Goal: Task Accomplishment & Management: Use online tool/utility

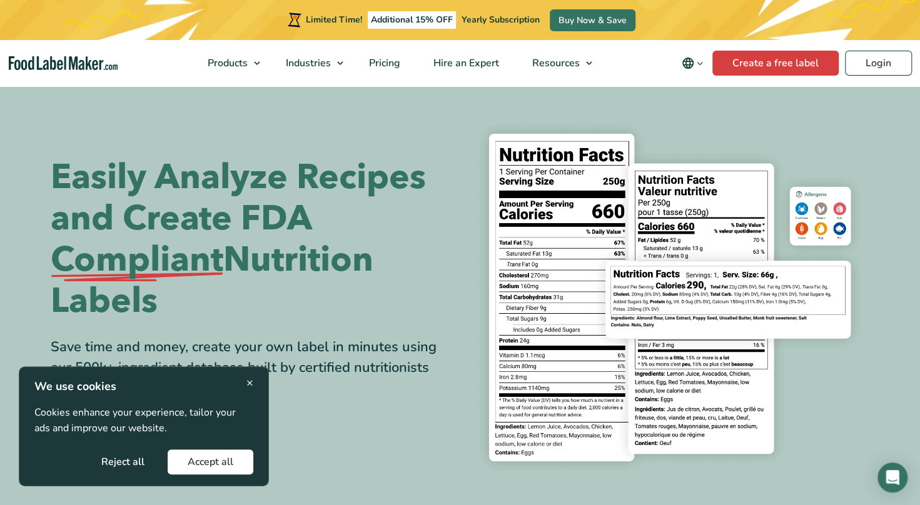
click at [232, 462] on button "Accept all" at bounding box center [211, 462] width 86 height 25
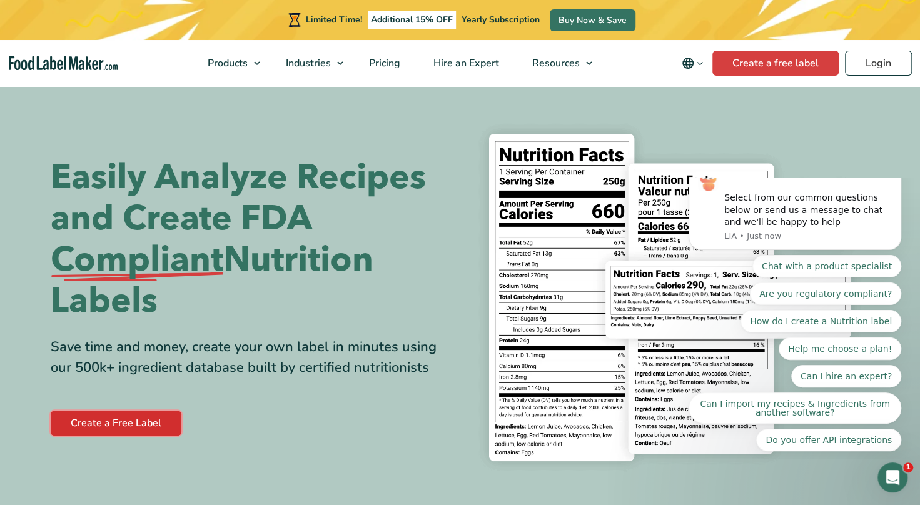
click at [144, 427] on link "Create a Free Label" at bounding box center [116, 423] width 131 height 25
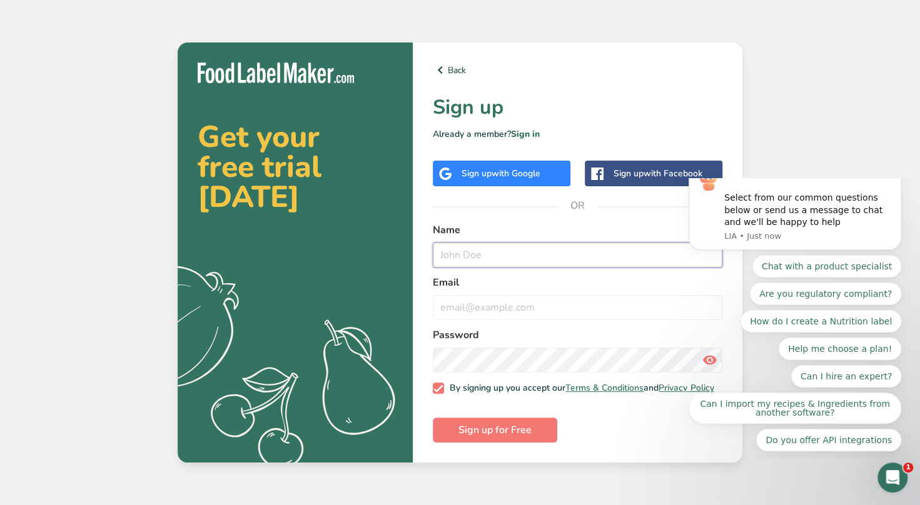
click at [465, 256] on input "text" at bounding box center [578, 255] width 290 height 25
type input "[PERSON_NAME]"
type input "[EMAIL_ADDRESS][DOMAIN_NAME]"
click at [679, 357] on body "Thanks for visiting [DOMAIN_NAME]! Select from our common questions below or se…" at bounding box center [795, 318] width 240 height 271
click at [704, 358] on div "Chat with a product specialist Are you regulatory compliant? How do I create a …" at bounding box center [795, 353] width 213 height 196
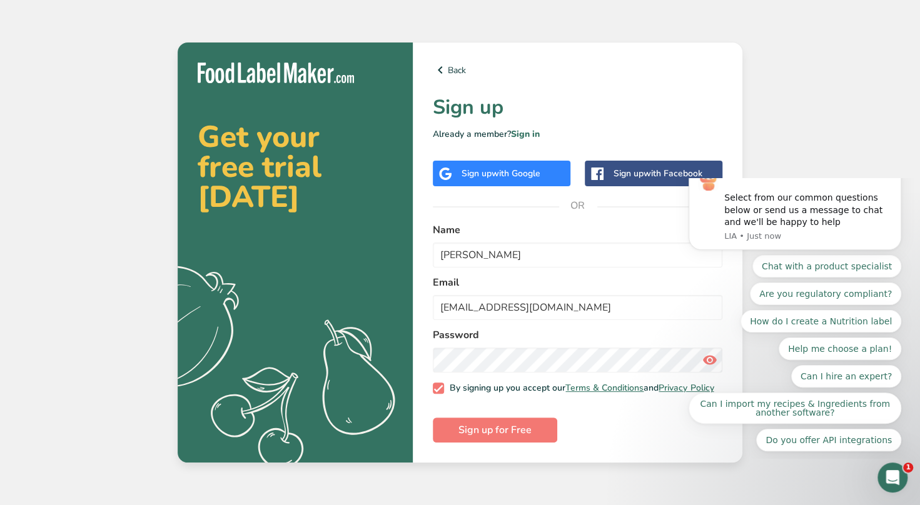
click at [704, 358] on div "Chat with a product specialist Are you regulatory compliant? How do I create a …" at bounding box center [795, 353] width 213 height 196
drag, startPoint x: 703, startPoint y: 358, endPoint x: 684, endPoint y: 359, distance: 19.4
click at [684, 359] on div "Thanks for visiting FoodLabelMaker.com! Select from our common questions below …" at bounding box center [795, 373] width 230 height 156
click at [704, 357] on div "Chat with a product specialist Are you regulatory compliant? How do I create a …" at bounding box center [795, 353] width 213 height 196
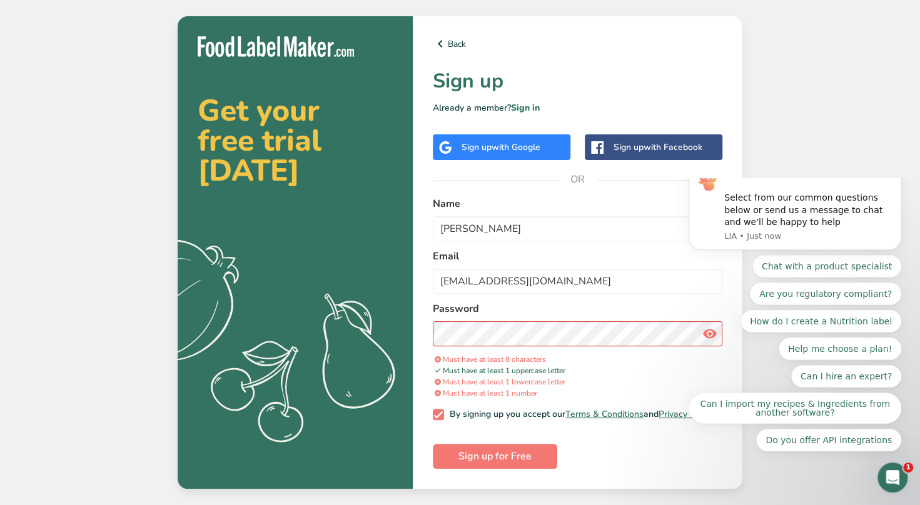
click at [504, 358] on span "Must have at least 8 characters" at bounding box center [489, 360] width 113 height 10
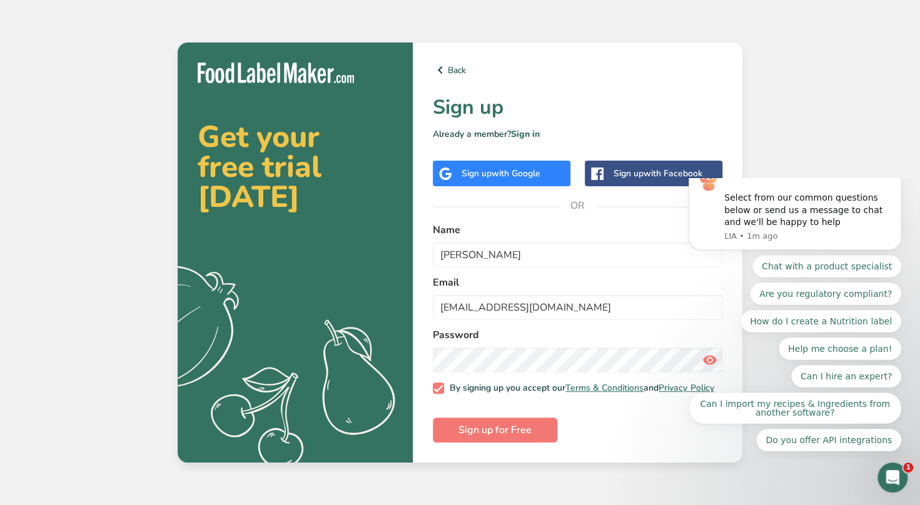
click at [683, 357] on body "Thanks for visiting FoodLabelMaker.com! Select from our common questions below …" at bounding box center [795, 318] width 240 height 271
click at [699, 355] on div "Chat with a product specialist Are you regulatory compliant? How do I create a …" at bounding box center [795, 353] width 213 height 196
click at [700, 354] on div "Chat with a product specialist Are you regulatory compliant? How do I create a …" at bounding box center [795, 353] width 213 height 196
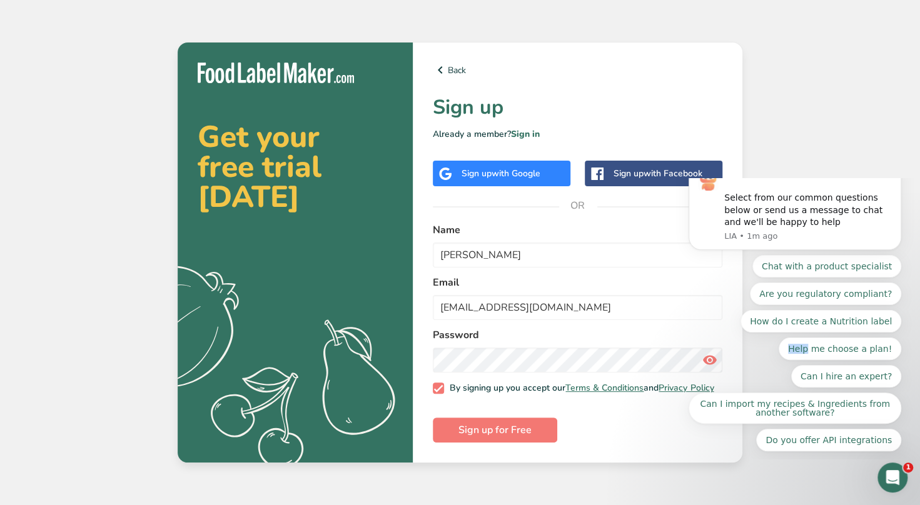
click at [700, 354] on div "Chat with a product specialist Are you regulatory compliant? How do I create a …" at bounding box center [795, 353] width 213 height 196
click at [514, 435] on span "Sign up for Free" at bounding box center [495, 430] width 73 height 15
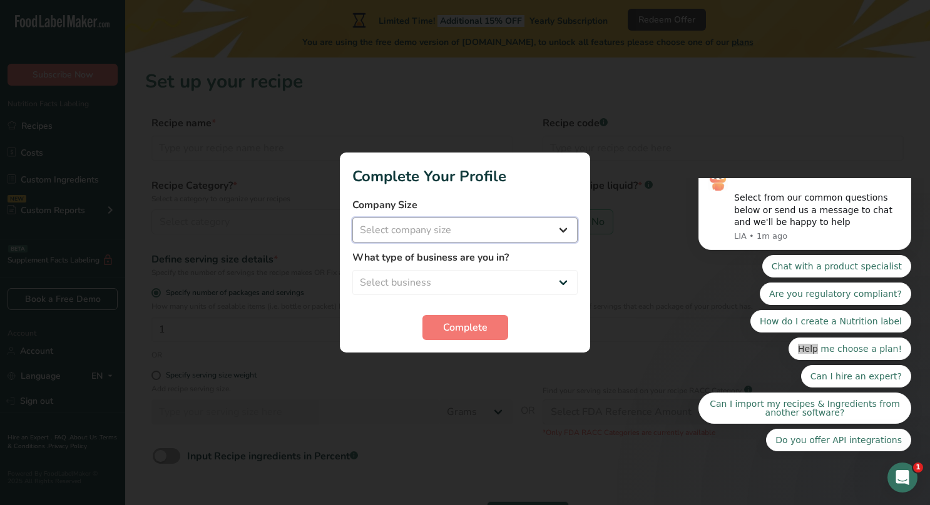
click at [561, 233] on select "Select company size Fewer than 10 Employees 10 to 50 Employees 51 to 500 Employ…" at bounding box center [464, 230] width 225 height 25
select select "1"
click at [352, 218] on select "Select company size Fewer than 10 Employees 10 to 50 Employees 51 to 500 Employ…" at bounding box center [464, 230] width 225 height 25
click at [420, 255] on label "What type of business are you in?" at bounding box center [464, 257] width 225 height 15
click at [564, 285] on select "Select business Packaged Food Manufacturer Restaurant & Cafe Bakery Meal Plans …" at bounding box center [464, 282] width 225 height 25
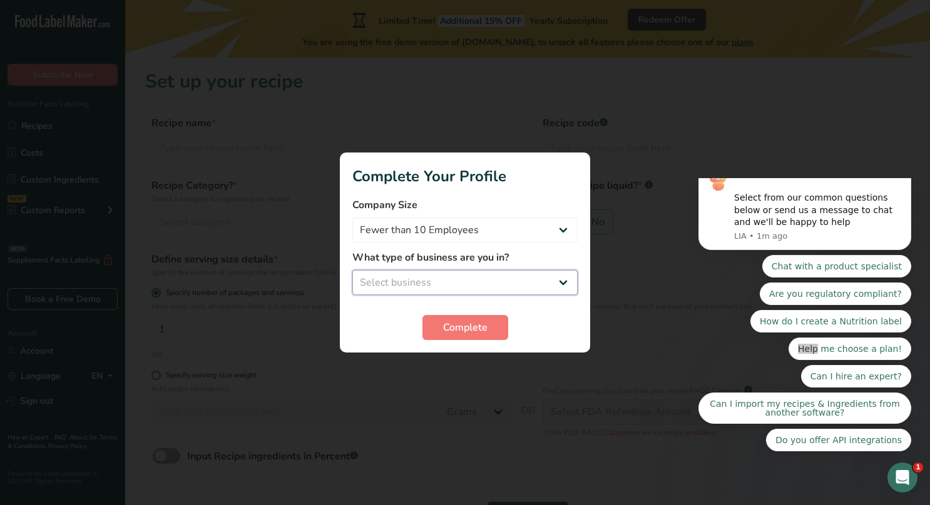
select select "4"
click at [352, 270] on select "Select business Packaged Food Manufacturer Restaurant & Cafe Bakery Meal Plans …" at bounding box center [464, 282] width 225 height 25
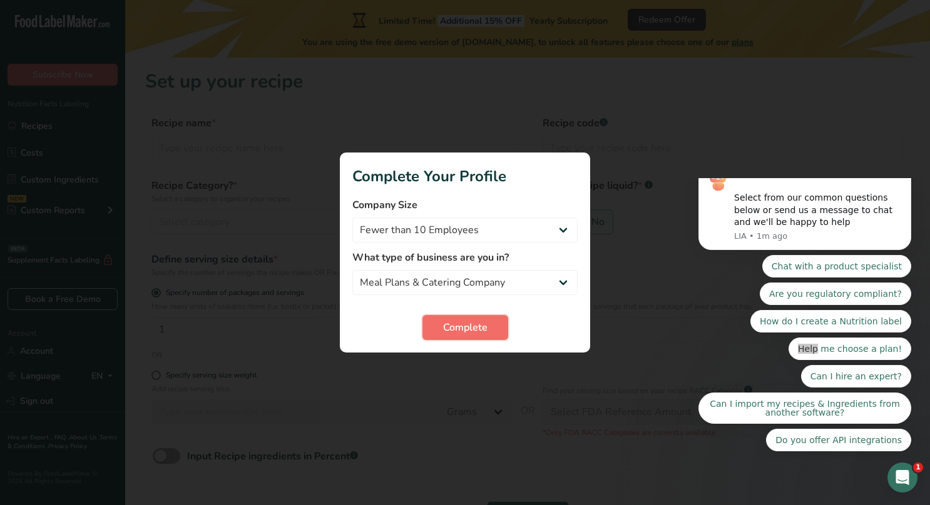
click at [468, 331] on span "Complete" at bounding box center [465, 327] width 44 height 15
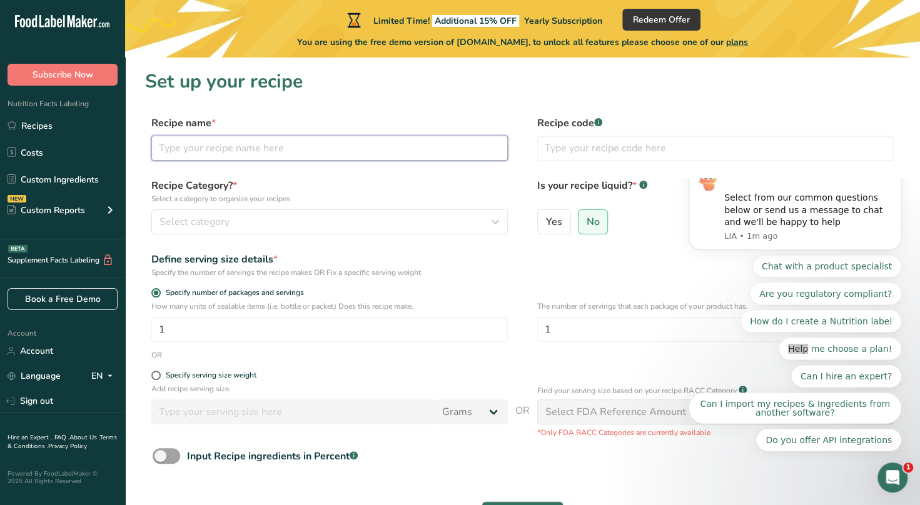
click at [289, 153] on input "text" at bounding box center [329, 148] width 357 height 25
type input "j"
type input "Jollof Rice"
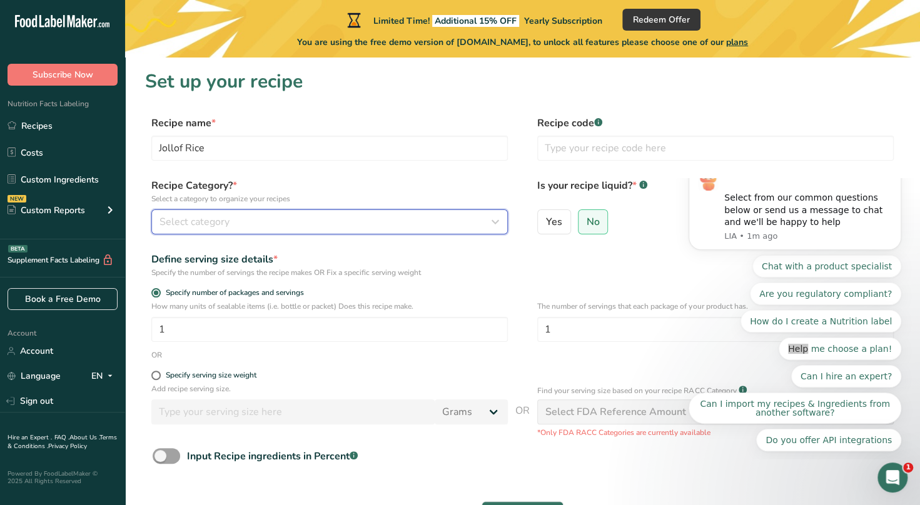
click at [497, 224] on icon "button" at bounding box center [495, 222] width 15 height 23
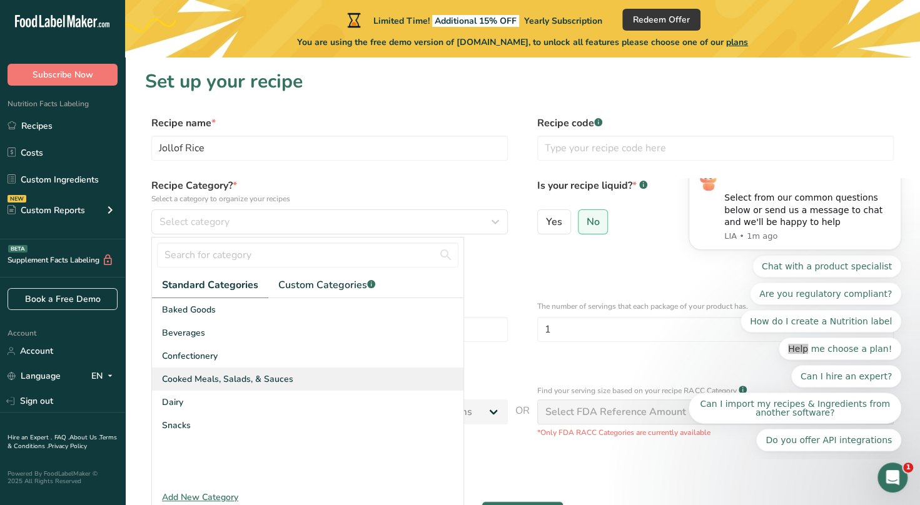
click at [246, 379] on span "Cooked Meals, Salads, & Sauces" at bounding box center [227, 379] width 131 height 13
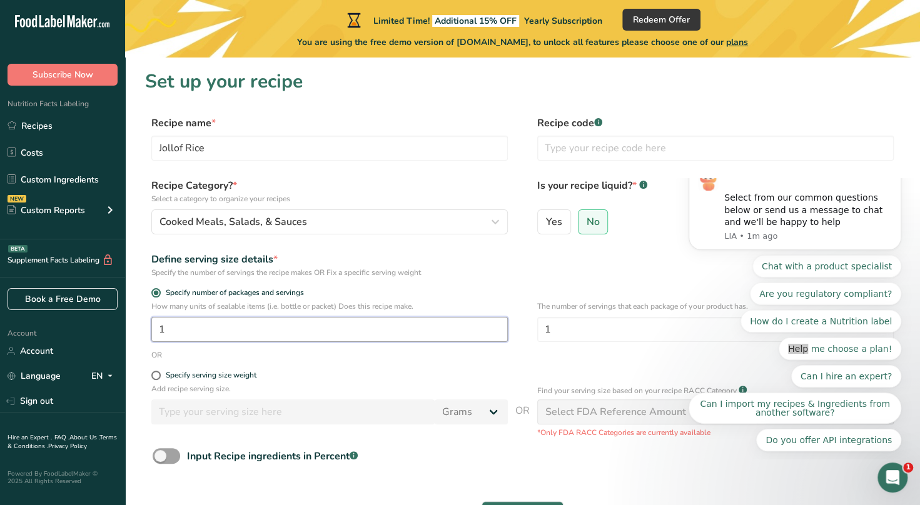
click at [254, 332] on input "1" at bounding box center [329, 329] width 357 height 25
type input "20"
click at [156, 377] on span at bounding box center [155, 375] width 9 height 9
click at [156, 377] on input "Specify serving size weight" at bounding box center [155, 376] width 8 height 8
radio input "true"
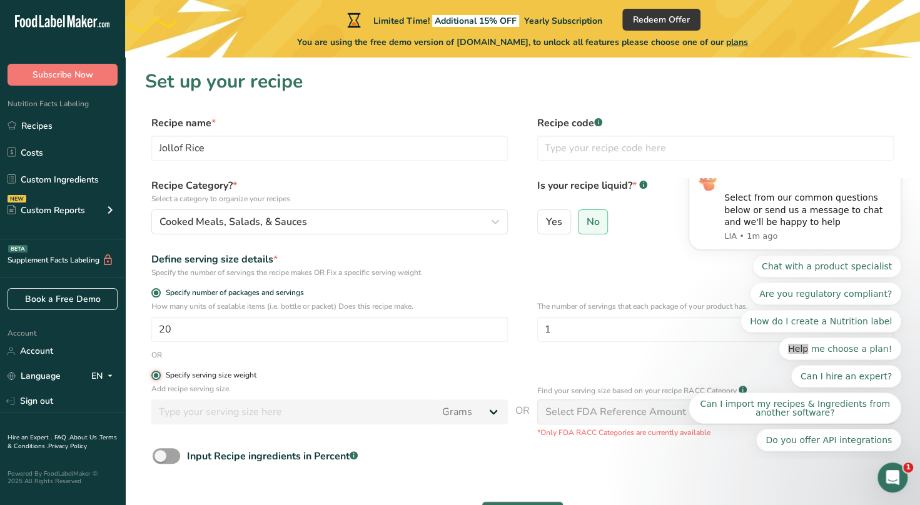
radio input "false"
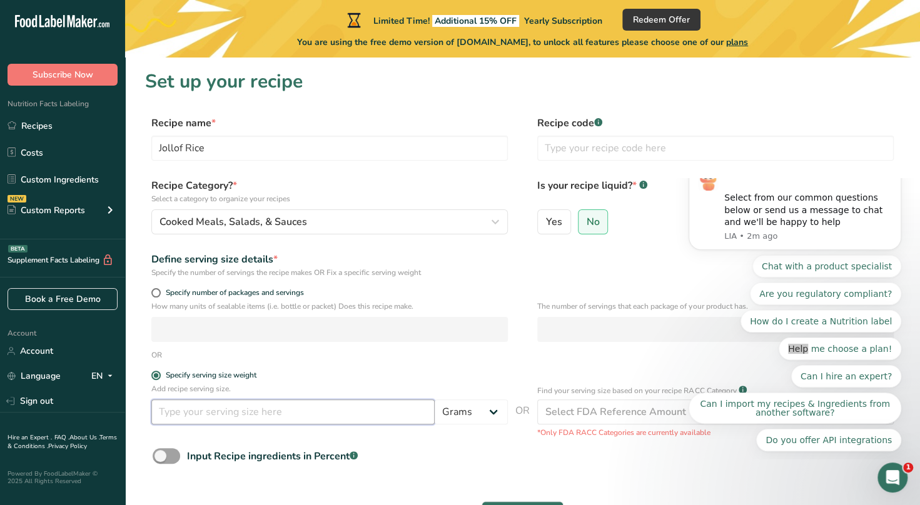
click at [204, 412] on input "number" at bounding box center [292, 412] width 283 height 25
type input "2"
click at [162, 459] on span at bounding box center [167, 457] width 28 height 16
click at [161, 459] on input "Input Recipe ingredients in Percent .a-a{fill:#347362;}.b-a{fill:#fff;}" at bounding box center [157, 456] width 8 height 8
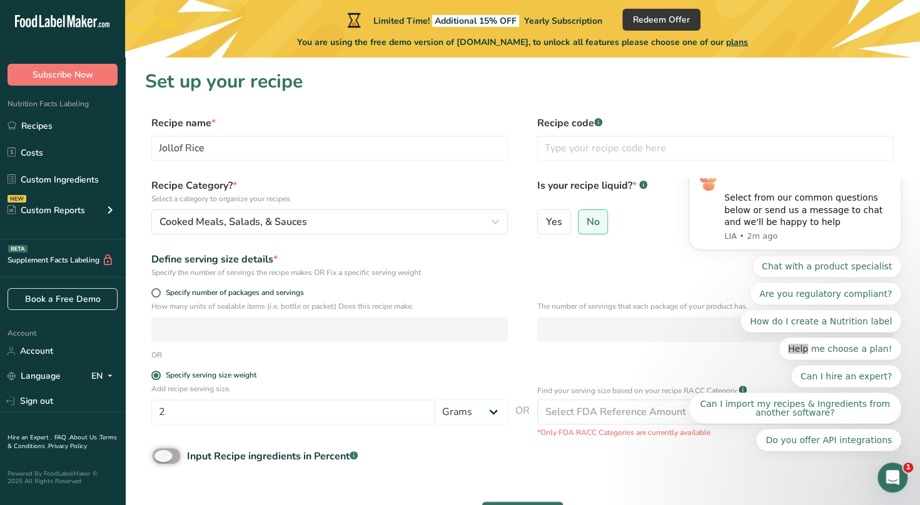
checkbox input "true"
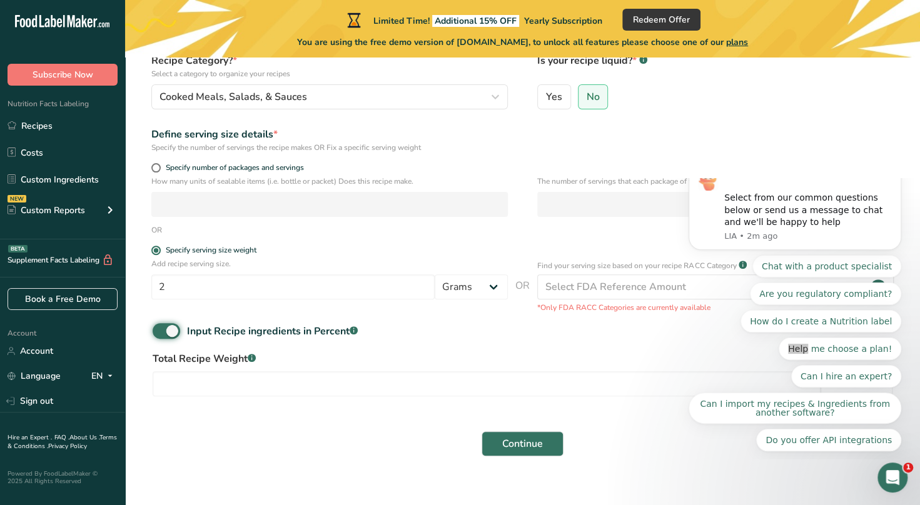
scroll to position [144, 0]
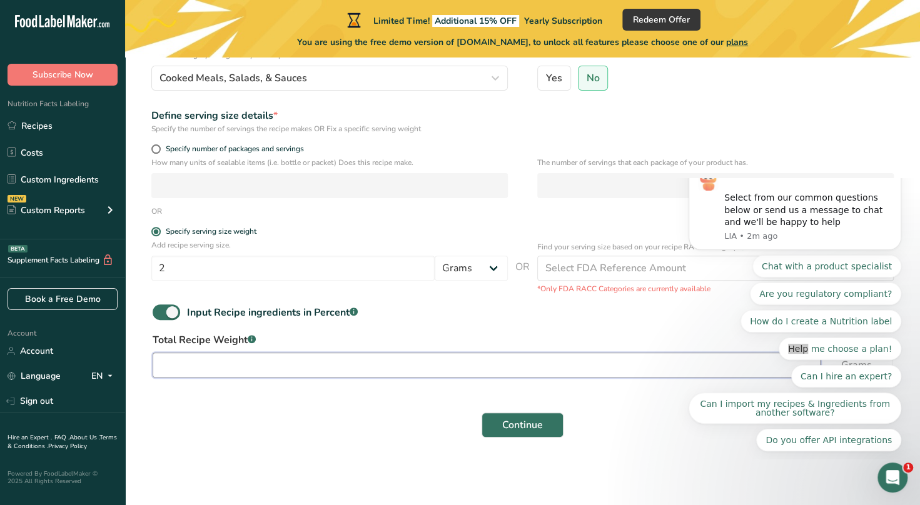
click at [186, 363] on input "number" at bounding box center [487, 365] width 668 height 25
type input "750"
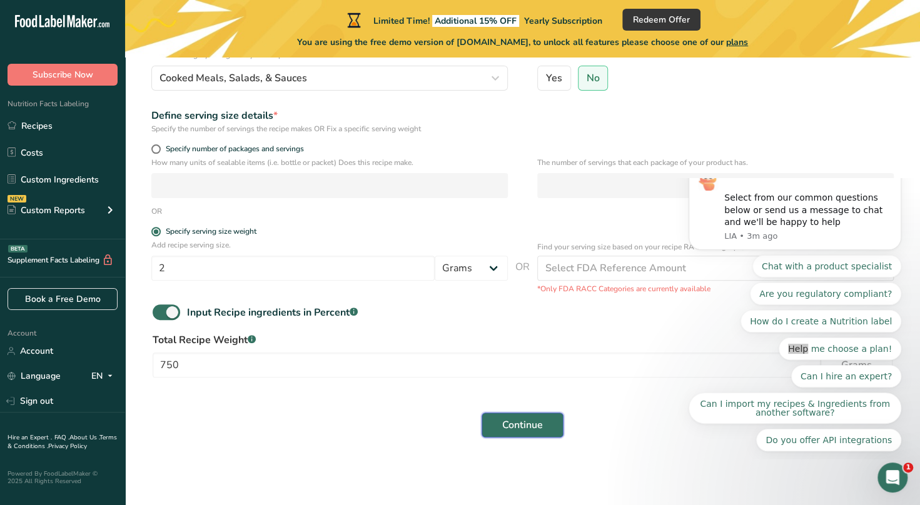
click at [522, 422] on span "Continue" at bounding box center [522, 425] width 41 height 15
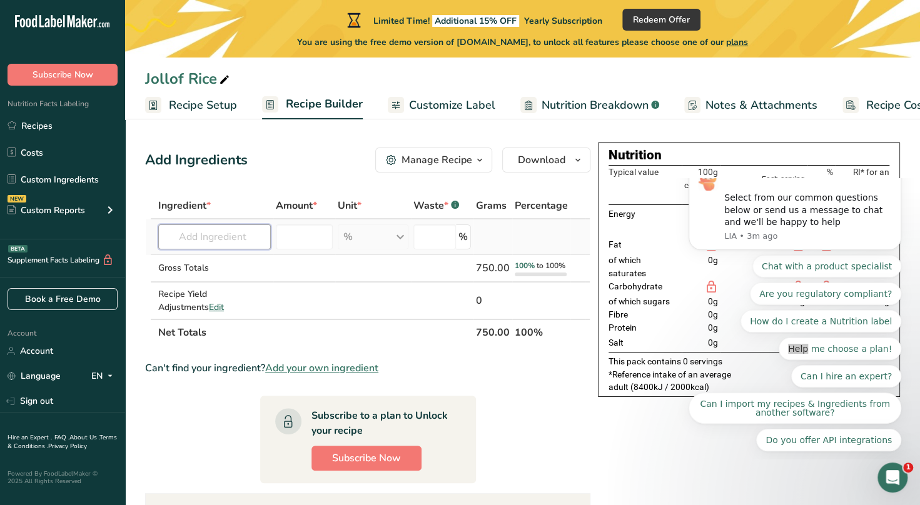
click at [208, 233] on input "text" at bounding box center [214, 237] width 113 height 25
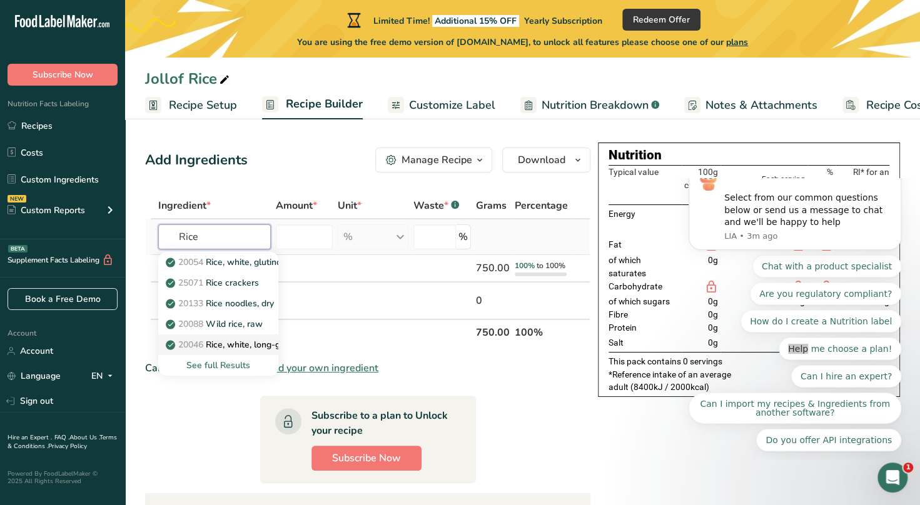
type input "Rice"
click at [242, 345] on p "20046 Rice, white, long-grain, parboiled, enriched, dry" at bounding box center [280, 344] width 225 height 13
type input "Rice, white, long-grain, parboiled, enriched, dry"
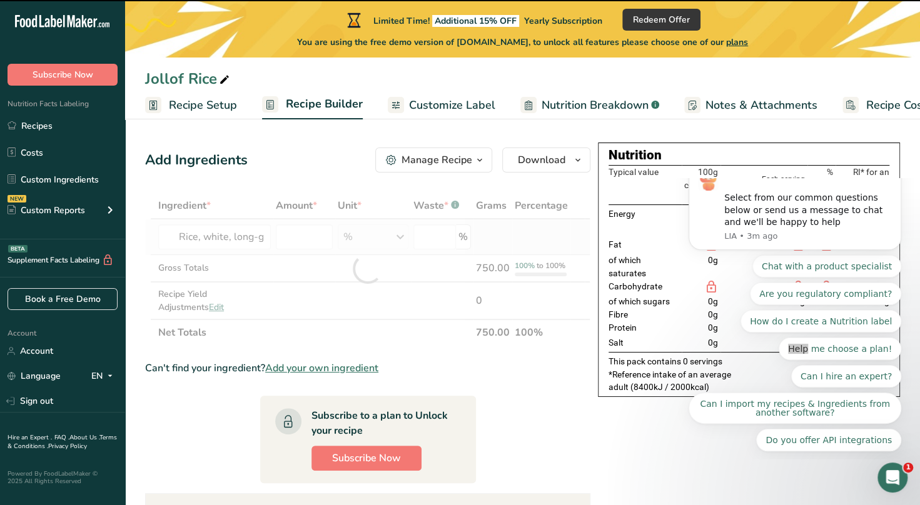
type input "0"
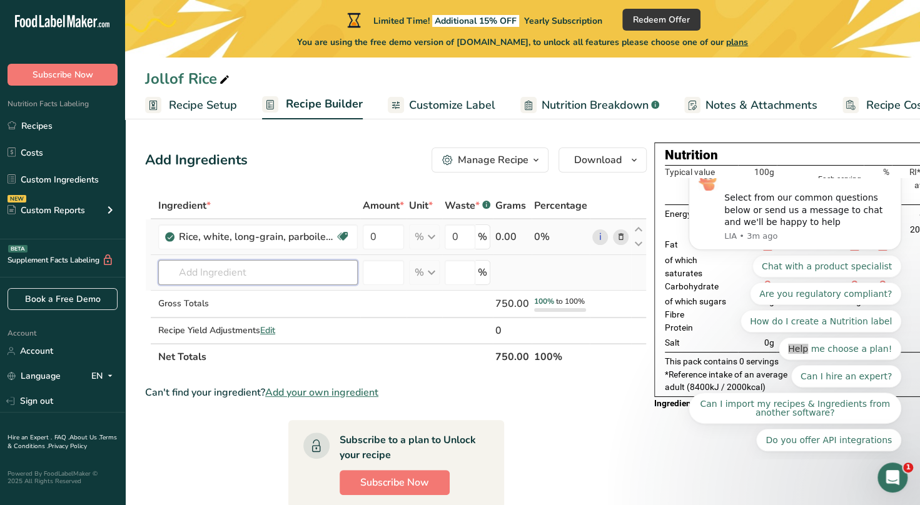
click at [273, 268] on input "text" at bounding box center [258, 272] width 200 height 25
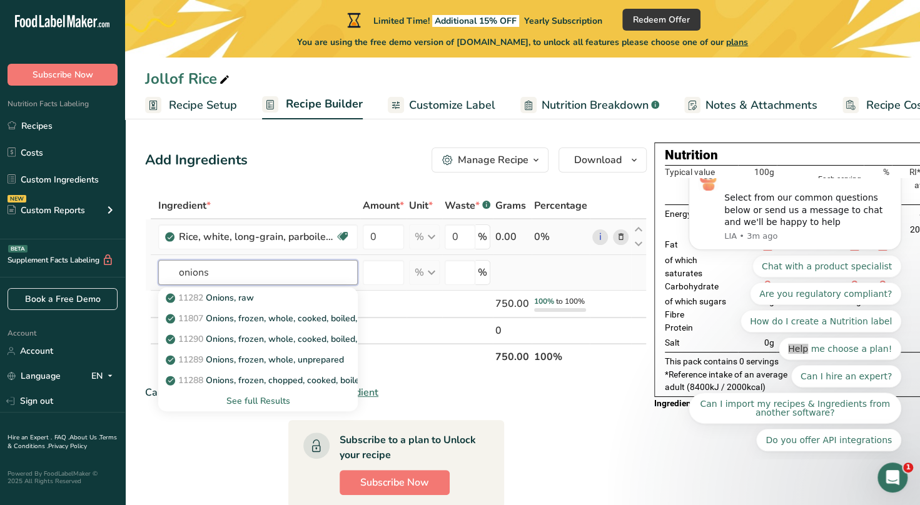
type input "onions"
click at [248, 402] on div "See full Results" at bounding box center [258, 401] width 180 height 13
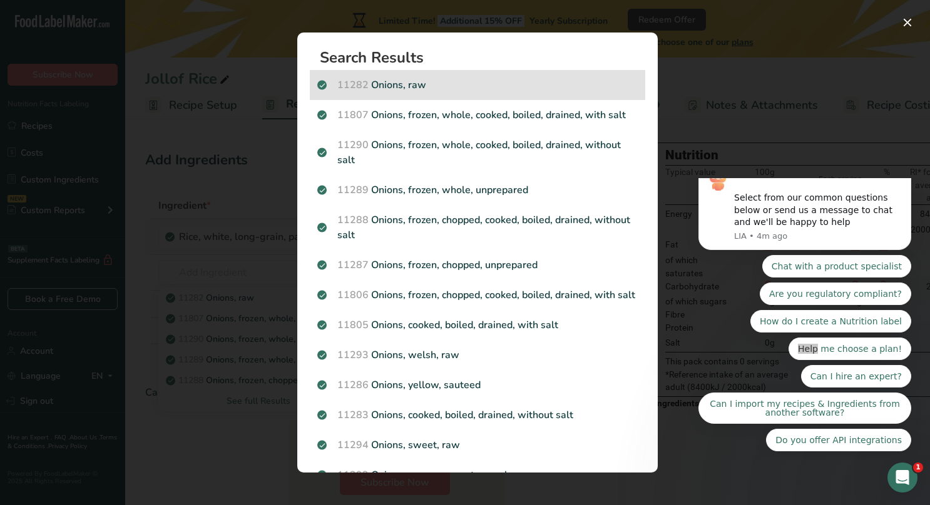
click at [395, 84] on p "11282 Onions, raw" at bounding box center [477, 85] width 320 height 15
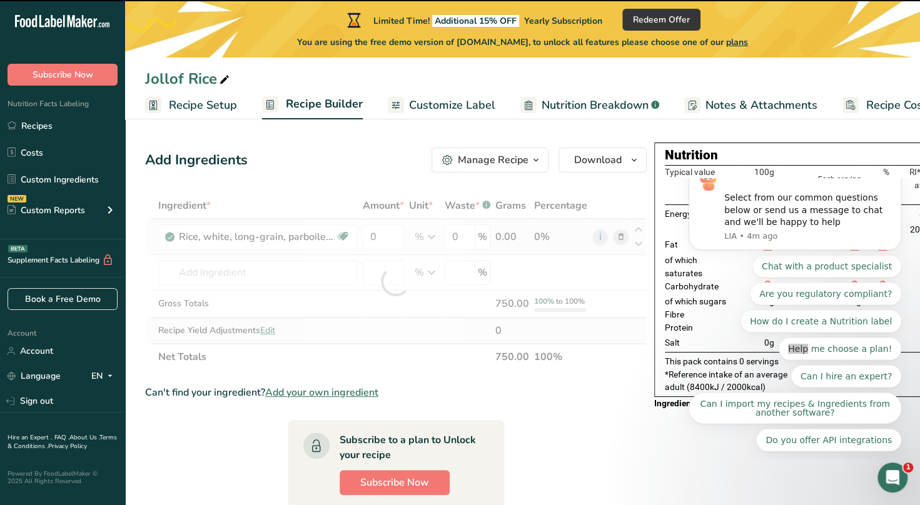
type input "0"
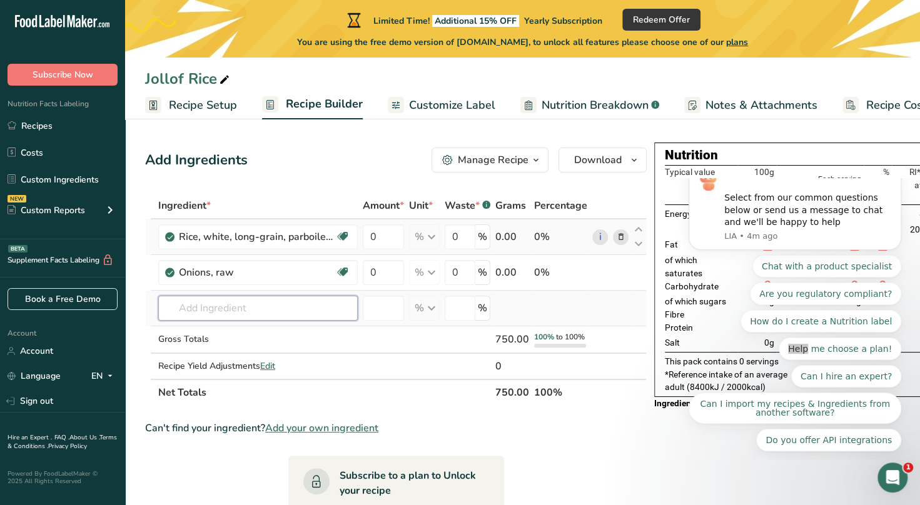
click at [220, 310] on input "text" at bounding box center [258, 308] width 200 height 25
type input "Rape seed oil"
click at [249, 354] on div "Add your own ingredient" at bounding box center [258, 354] width 180 height 13
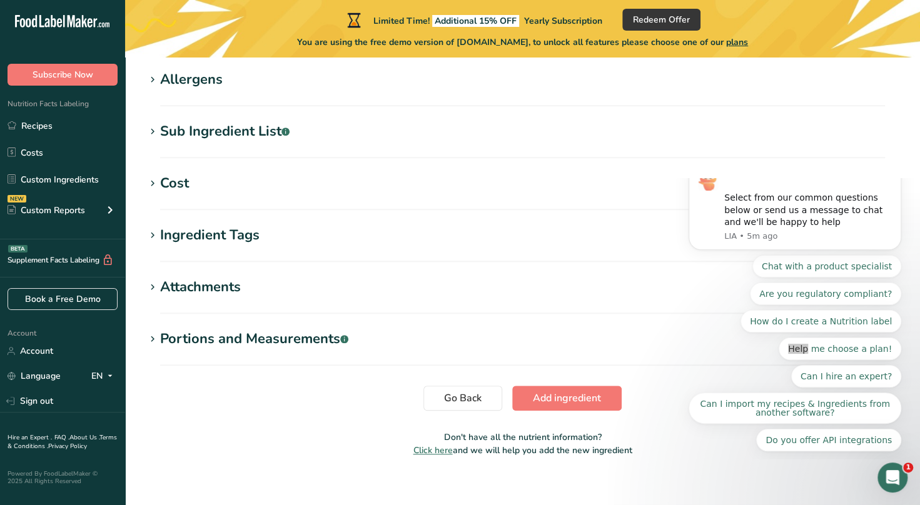
scroll to position [547, 0]
